Goal: Information Seeking & Learning: Learn about a topic

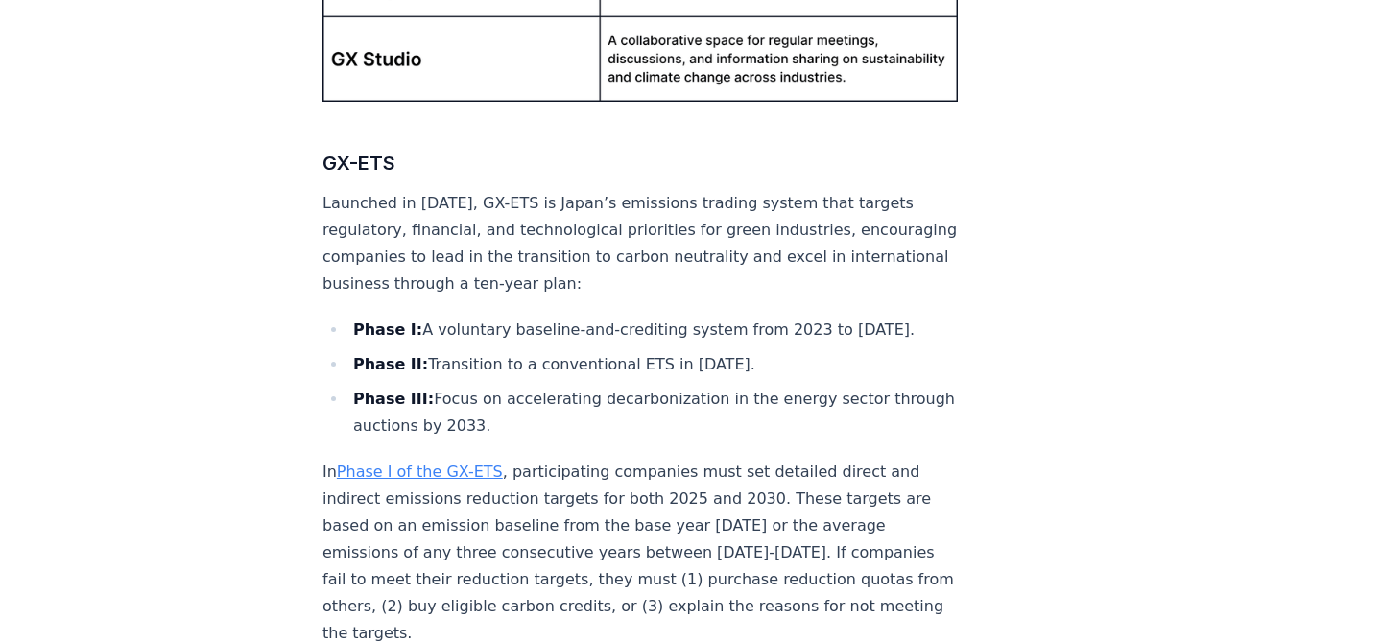
scroll to position [1958, 0]
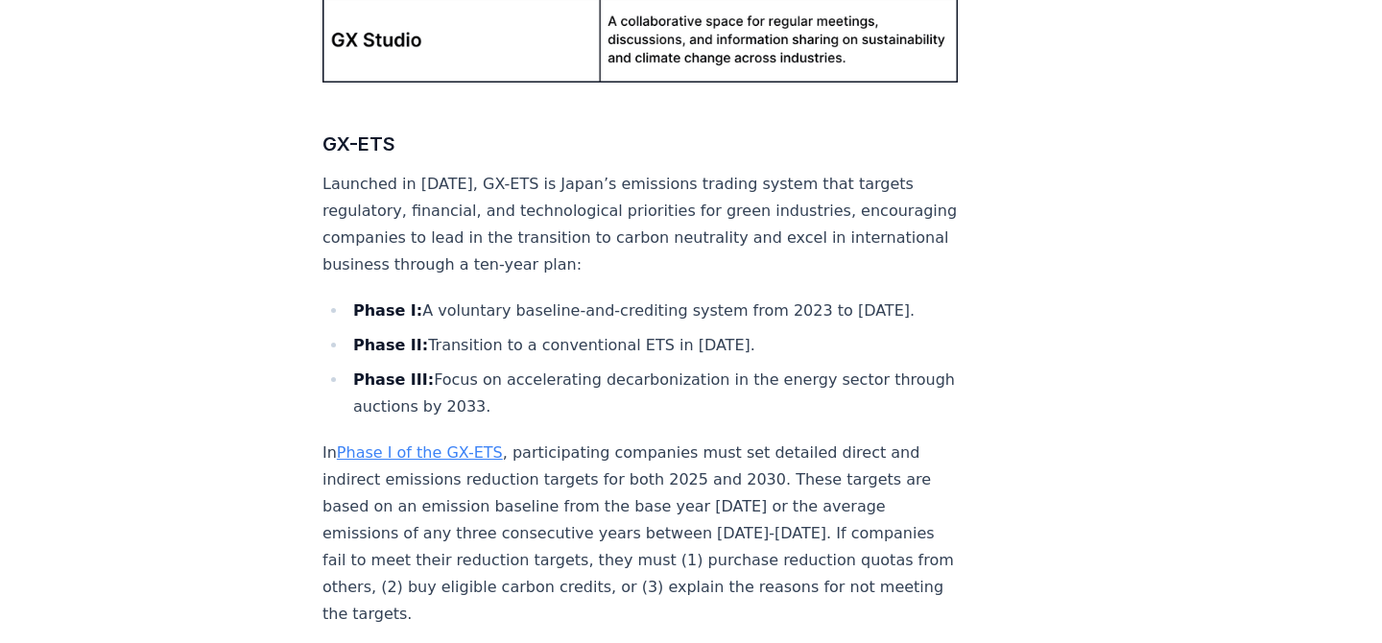
drag, startPoint x: 351, startPoint y: 149, endPoint x: 486, endPoint y: 236, distance: 160.3
click at [486, 236] on p "Launched in [DATE], GX-ETS is Japan’s emissions trading system that targets reg…" at bounding box center [640, 225] width 635 height 108
copy p "Launched in [DATE], GX-ETS is Japan’s emissions trading system that targets reg…"
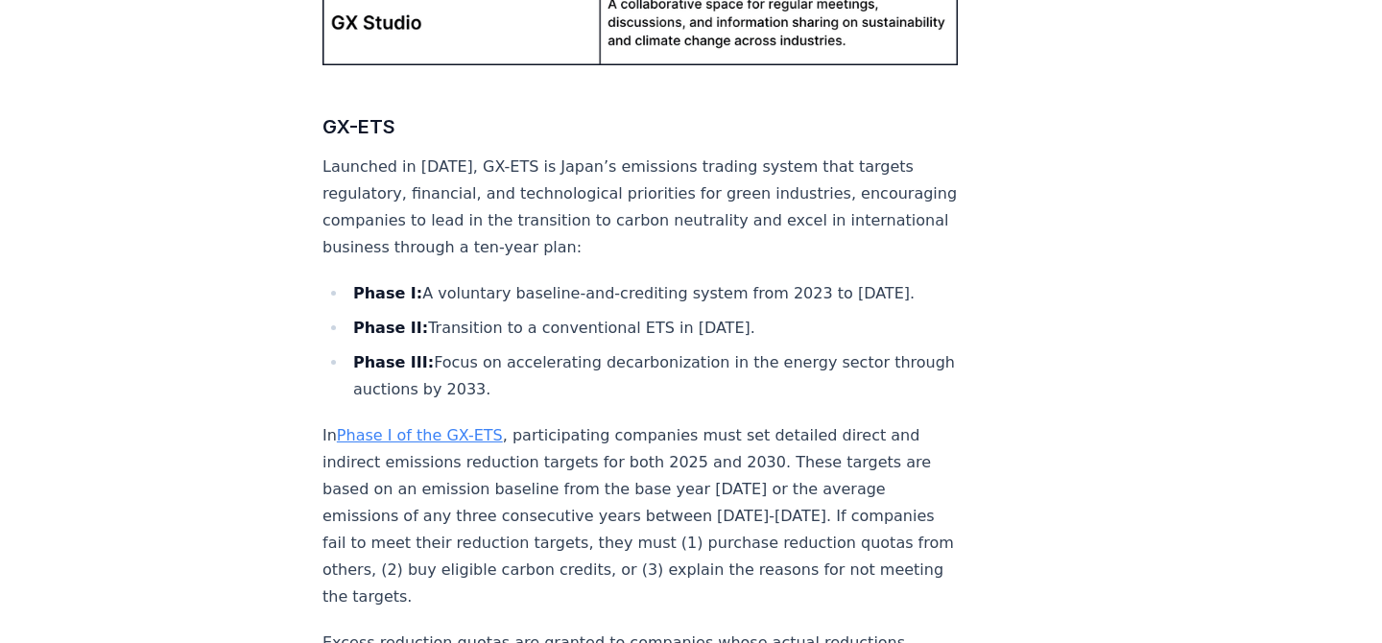
scroll to position [2000, 0]
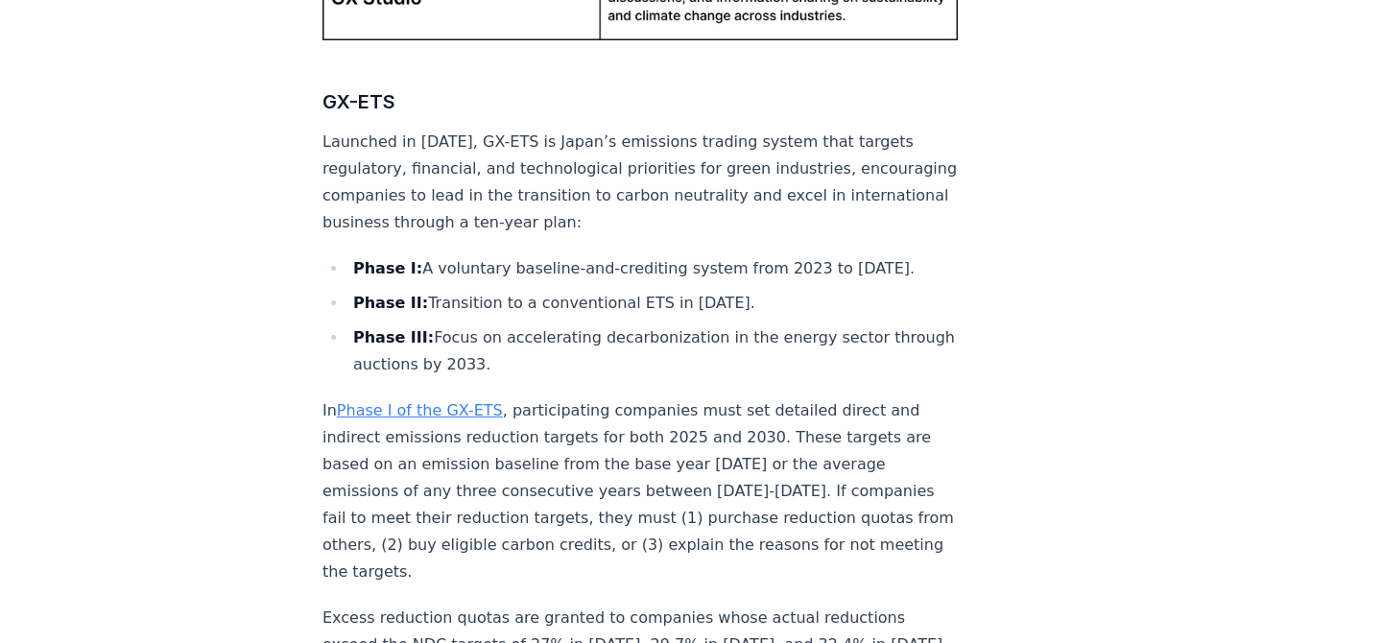
click at [774, 152] on p "Launched in [DATE], GX-ETS is Japan’s emissions trading system that targets reg…" at bounding box center [640, 183] width 635 height 108
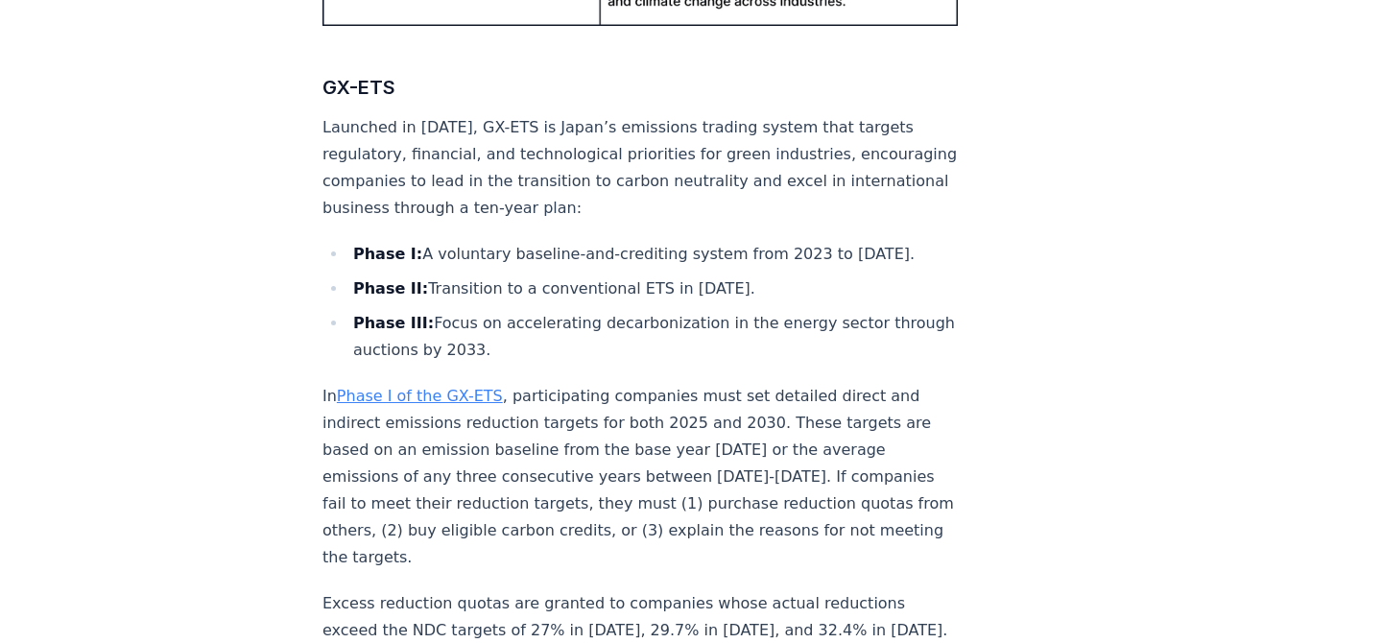
scroll to position [2014, 0]
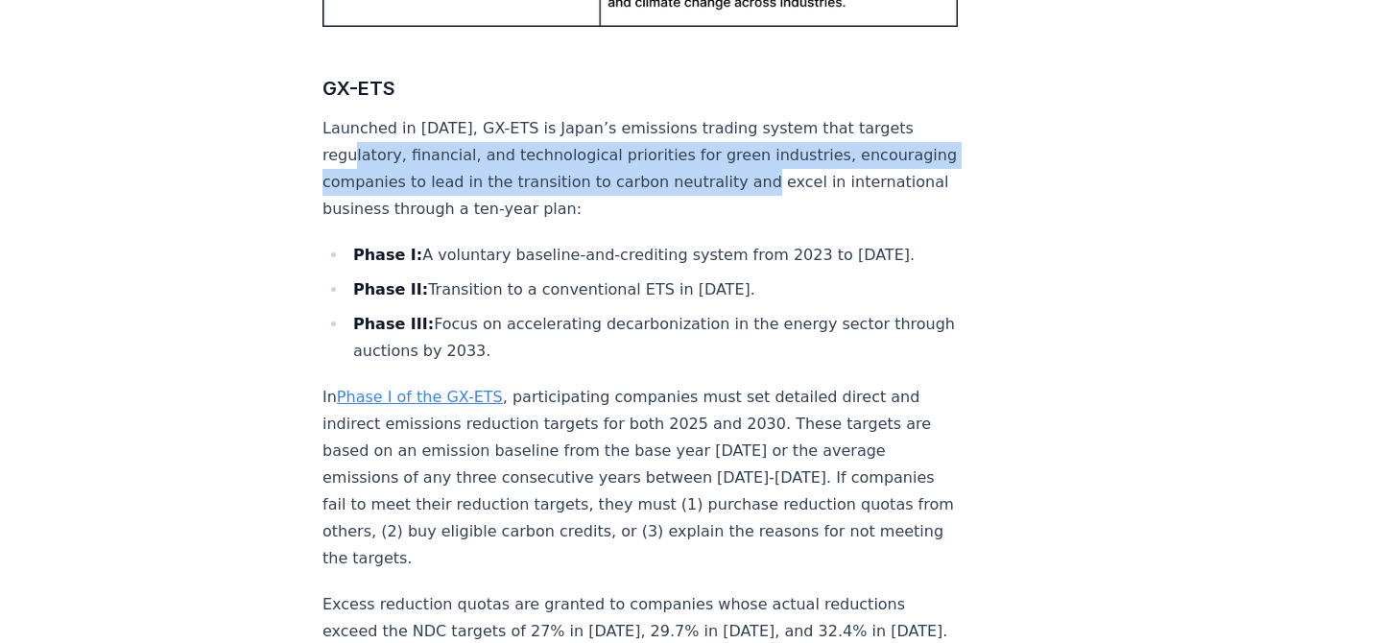
drag, startPoint x: 322, startPoint y: 123, endPoint x: 703, endPoint y: 149, distance: 382.0
click at [703, 149] on p "Launched in [DATE], GX-ETS is Japan’s emissions trading system that targets reg…" at bounding box center [640, 169] width 635 height 108
copy p "regulatory, financial, and technological priorities for green industries, encou…"
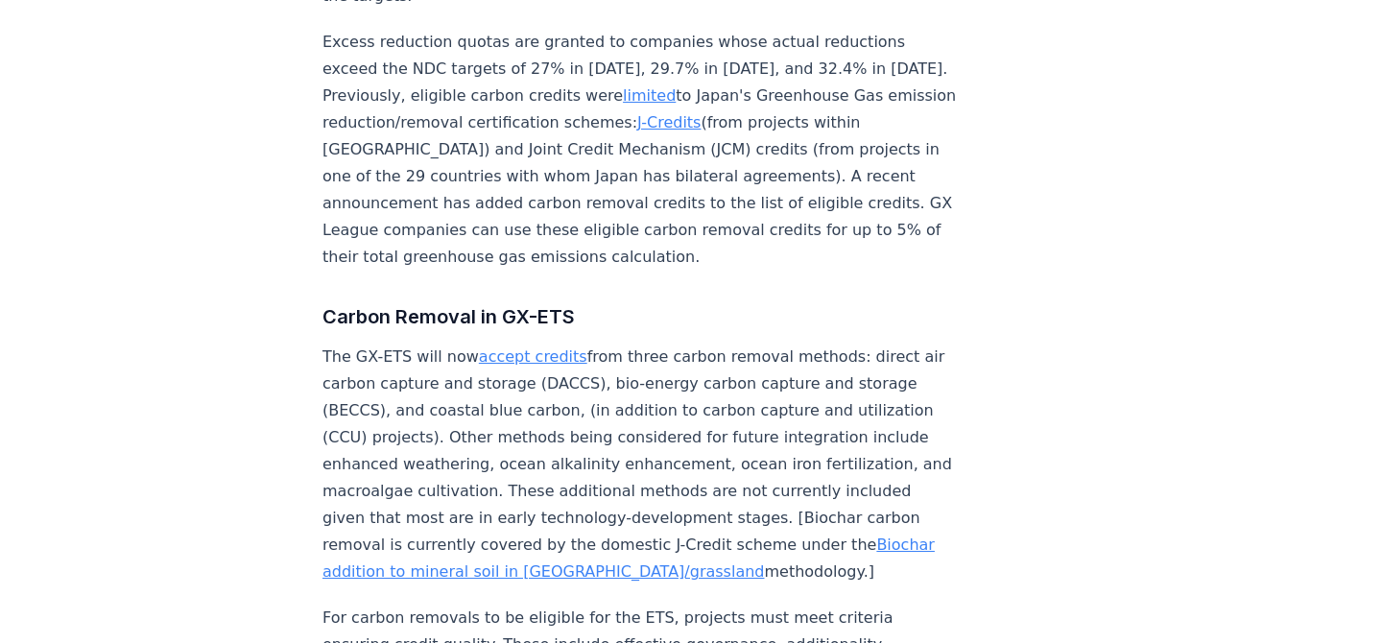
scroll to position [2573, 0]
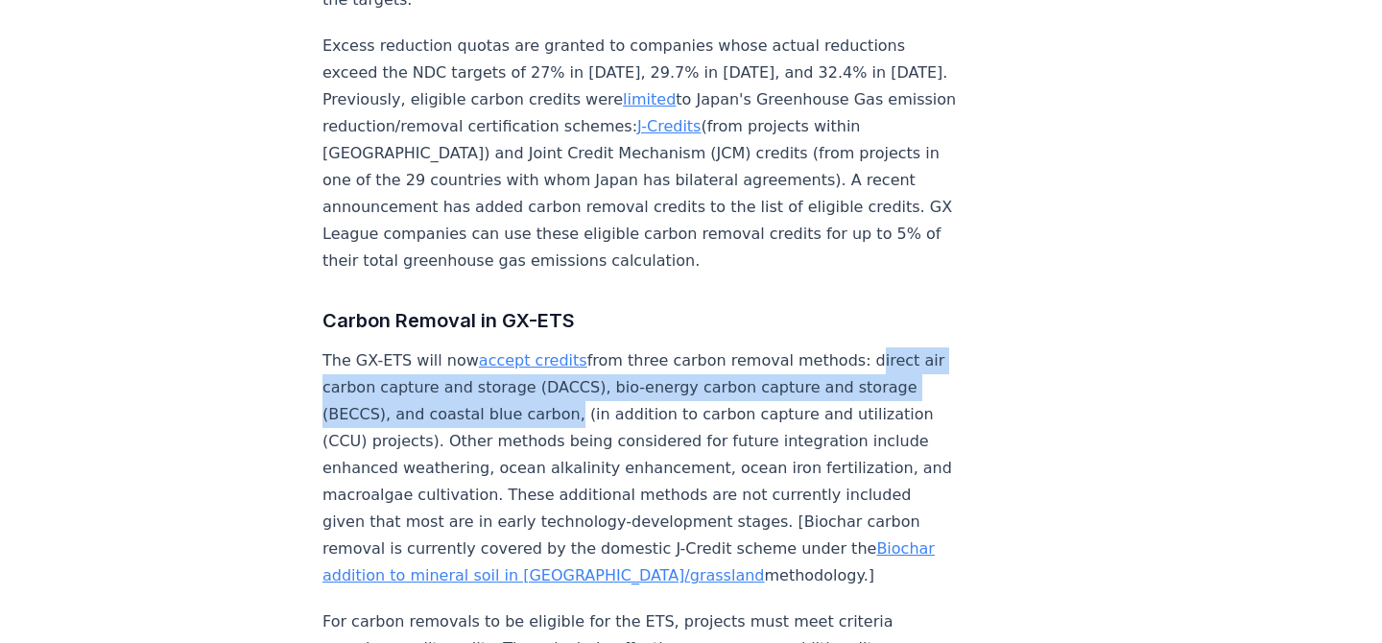
drag, startPoint x: 834, startPoint y: 272, endPoint x: 456, endPoint y: 328, distance: 382.4
click at [456, 347] on p "The GX-ETS will now accept credits from three carbon removal methods: direct ai…" at bounding box center [640, 468] width 635 height 242
copy p "direct air carbon capture and storage (DACCS), bio-energy carbon capture and st…"
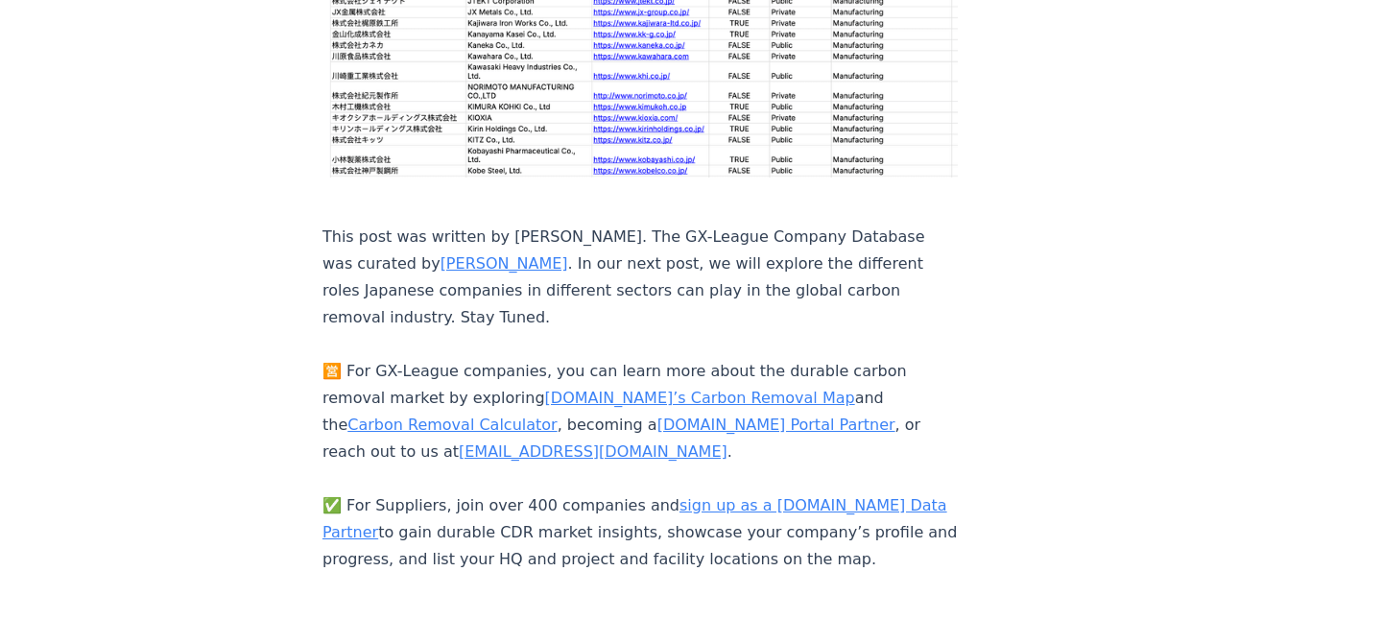
scroll to position [7319, 0]
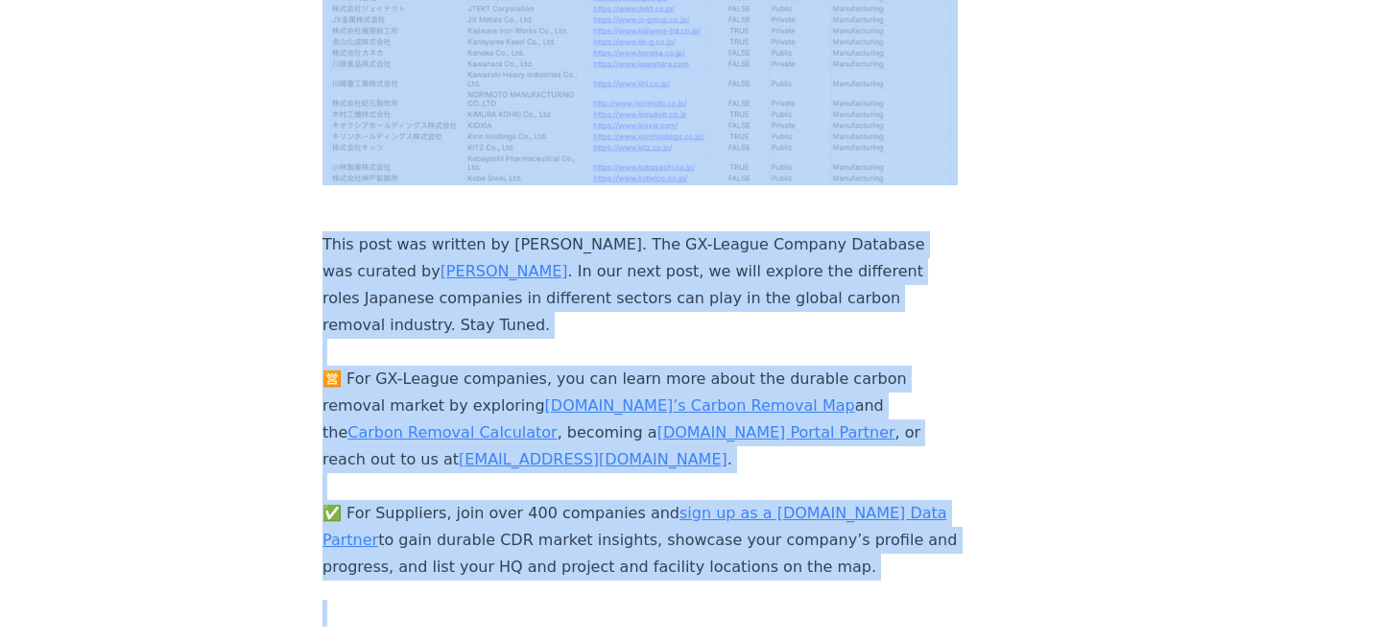
copy div "LOR . ips Dolorsitamet CON Adi Elitsed Doeius Tempor Incididu Utlab Et Dolo Mag…"
